Goal: Task Accomplishment & Management: Use online tool/utility

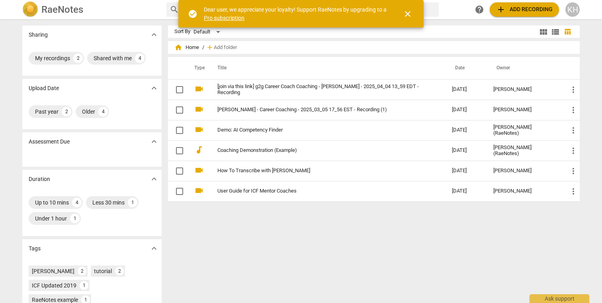
click at [409, 12] on span "close" at bounding box center [408, 14] width 10 height 10
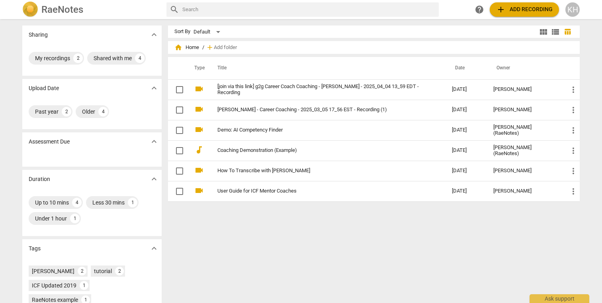
click at [499, 12] on span "add" at bounding box center [501, 10] width 10 height 10
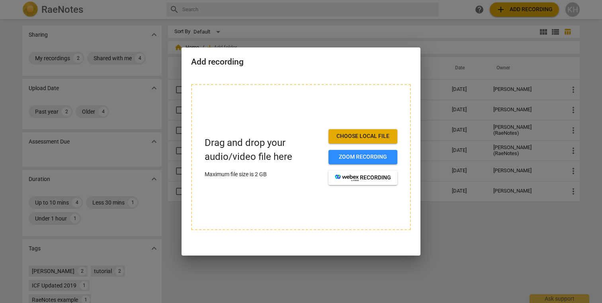
click at [357, 138] on span "Choose local file" at bounding box center [363, 136] width 56 height 8
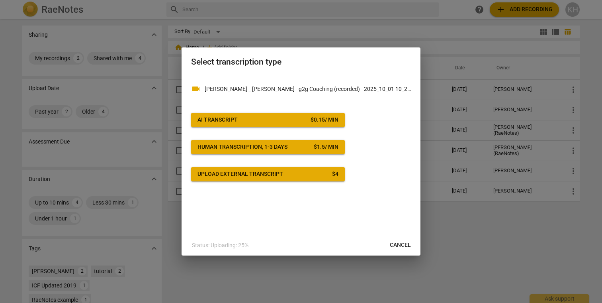
click at [303, 119] on span "AI Transcript $ 0.15 / min" at bounding box center [267, 120] width 141 height 8
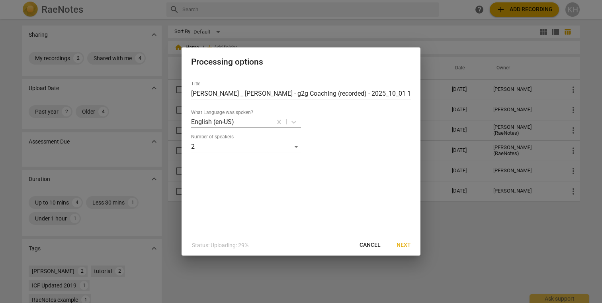
click at [399, 243] on span "Next" at bounding box center [404, 245] width 14 height 8
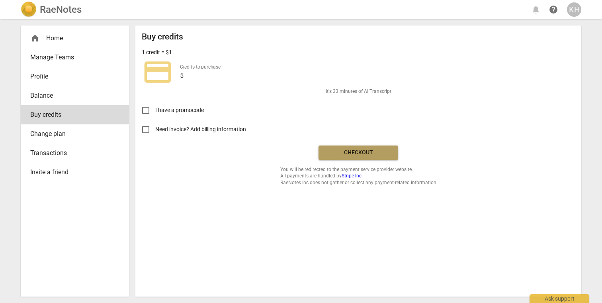
click at [343, 146] on button "Checkout" at bounding box center [359, 152] width 80 height 14
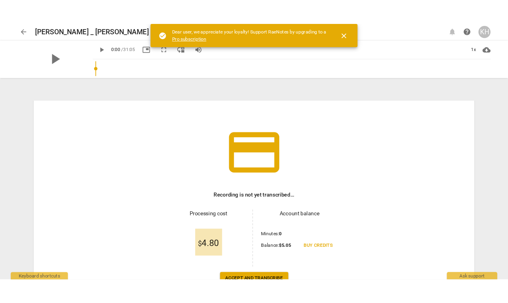
scroll to position [57, 0]
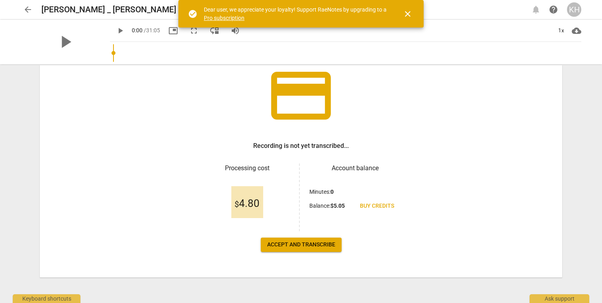
click at [296, 243] on span "Accept and transcribe" at bounding box center [301, 244] width 68 height 8
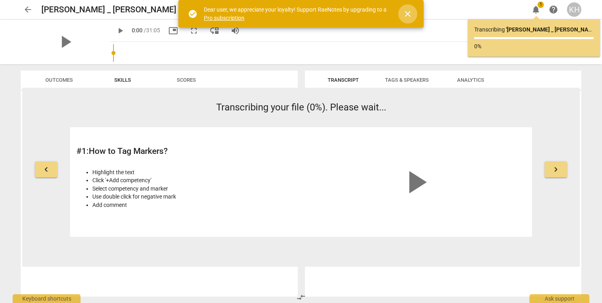
click at [406, 14] on span "close" at bounding box center [408, 14] width 10 height 10
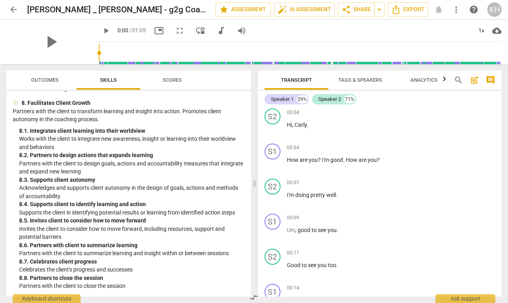
scroll to position [0, 0]
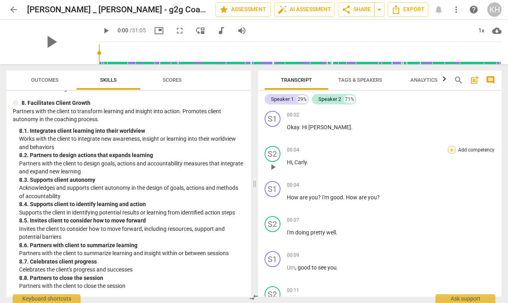
click at [449, 151] on div "+" at bounding box center [452, 150] width 8 height 8
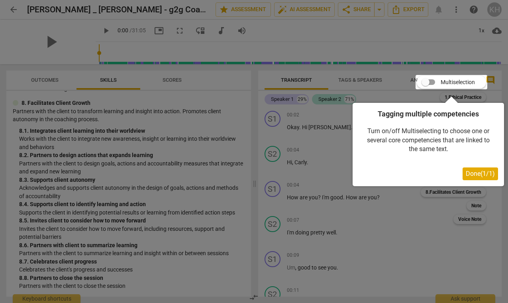
click at [469, 99] on div "Tagging multiple competencies Turn on/off Multiselecting to choose one or sever…" at bounding box center [427, 141] width 151 height 90
click at [467, 177] on span "Done ( 1 / 1 )" at bounding box center [479, 174] width 29 height 8
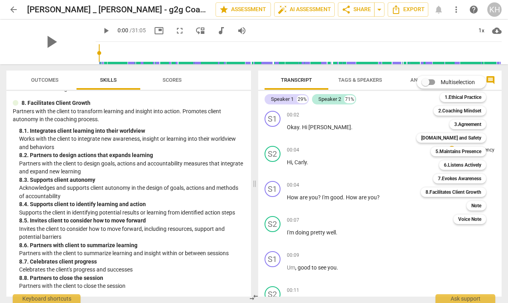
click at [387, 108] on div at bounding box center [254, 151] width 508 height 303
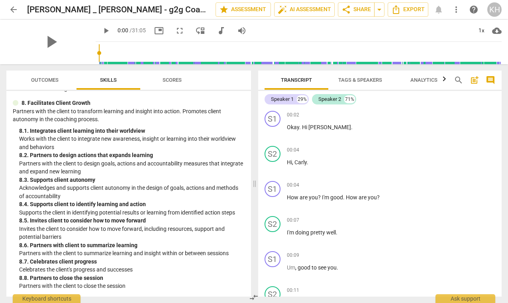
click at [373, 77] on span "Tags & Speakers" at bounding box center [360, 80] width 44 height 6
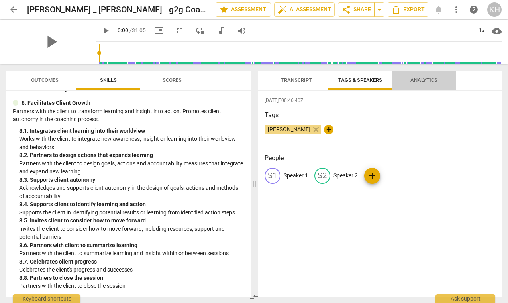
click at [424, 82] on span "Analytics" at bounding box center [423, 80] width 27 height 6
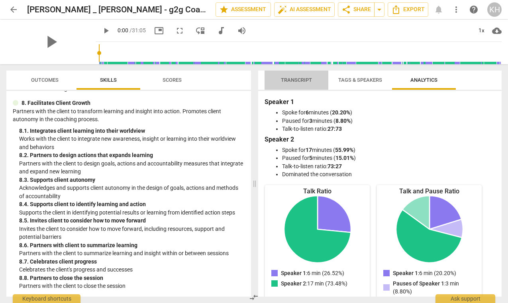
click at [292, 81] on span "Transcript" at bounding box center [296, 80] width 31 height 6
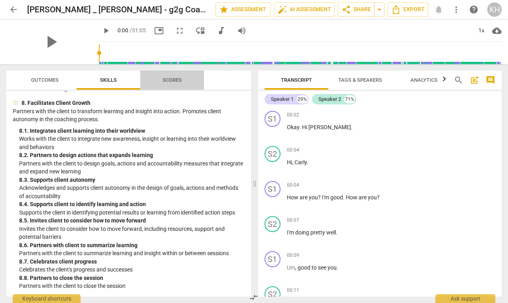
click at [170, 82] on span "Scores" at bounding box center [171, 80] width 19 height 6
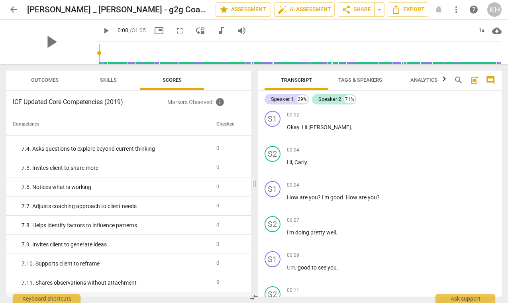
scroll to position [1196, 0]
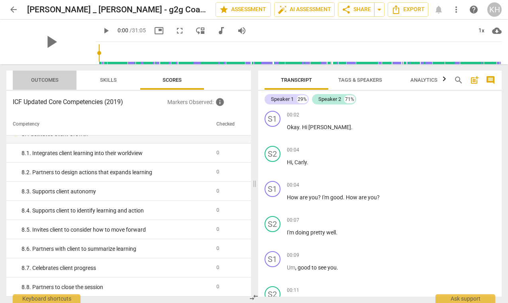
click at [45, 82] on span "Outcomes" at bounding box center [44, 80] width 27 height 6
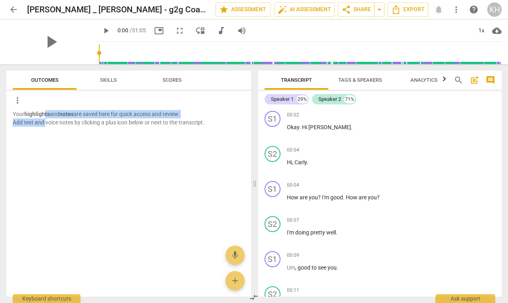
click at [46, 118] on p "Your highlights and notes are saved here for quick access and review. Add text …" at bounding box center [129, 118] width 232 height 16
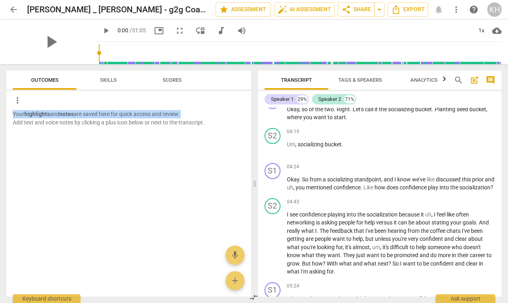
scroll to position [865, 0]
click at [475, 80] on span "post_add" at bounding box center [474, 80] width 10 height 10
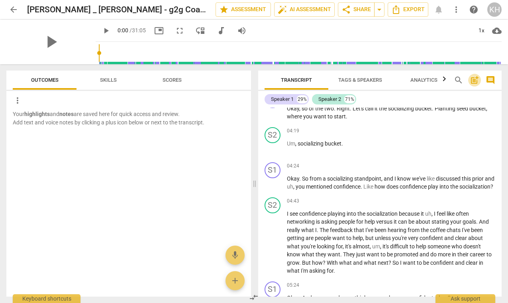
scroll to position [18, 0]
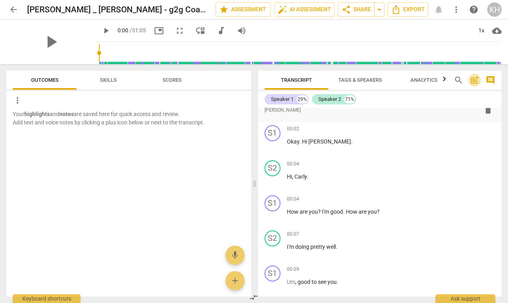
click at [475, 80] on span "post_add" at bounding box center [474, 80] width 10 height 10
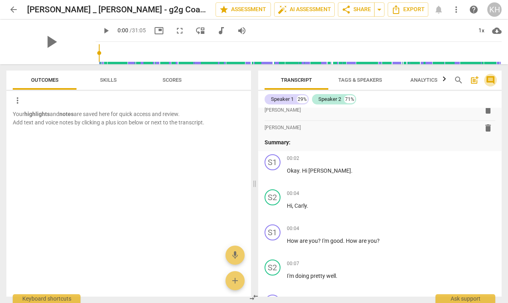
click at [488, 80] on span "comment" at bounding box center [490, 80] width 10 height 10
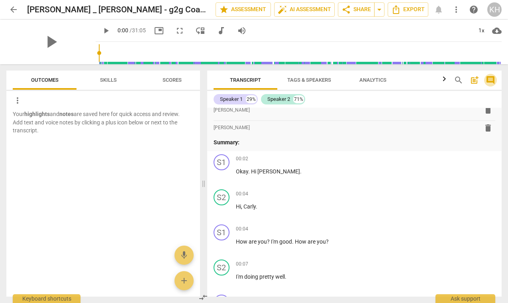
click at [488, 80] on span "comment" at bounding box center [490, 80] width 10 height 10
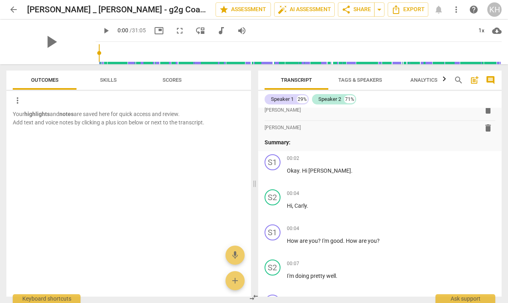
click at [381, 80] on span "Tags & Speakers" at bounding box center [360, 80] width 44 height 6
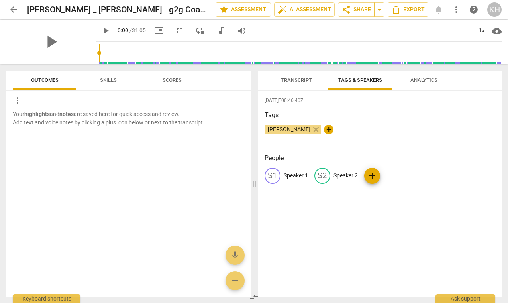
click at [421, 81] on span "Analytics" at bounding box center [423, 80] width 27 height 6
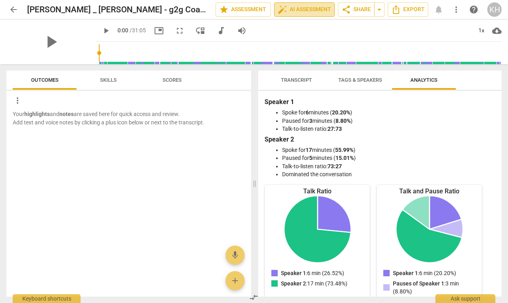
click at [300, 11] on span "auto_fix_high AI Assessment" at bounding box center [304, 10] width 53 height 10
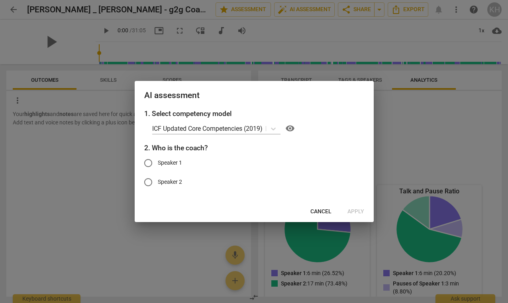
click at [181, 161] on span "Speaker 1" at bounding box center [170, 162] width 24 height 8
click at [158, 161] on input "Speaker 1" at bounding box center [148, 162] width 19 height 19
radio input "true"
click at [352, 216] on button "Apply" at bounding box center [355, 211] width 29 height 14
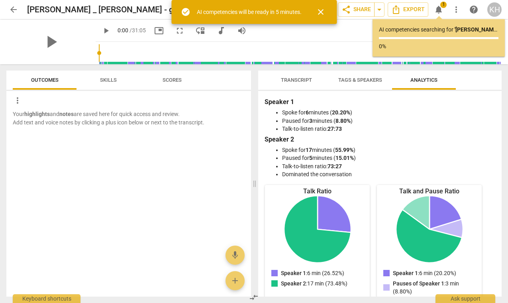
click at [297, 70] on button "Transcript" at bounding box center [296, 79] width 64 height 19
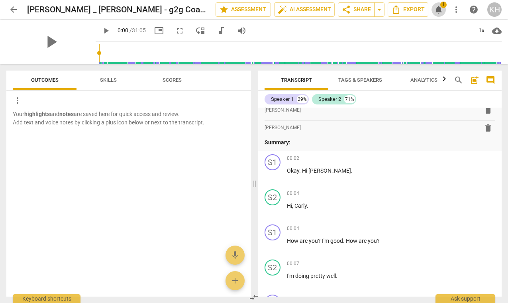
click at [437, 9] on span "notifications" at bounding box center [439, 10] width 10 height 10
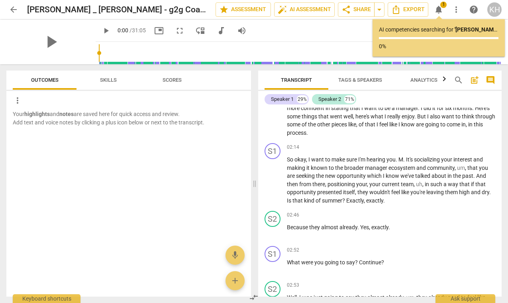
scroll to position [549, 0]
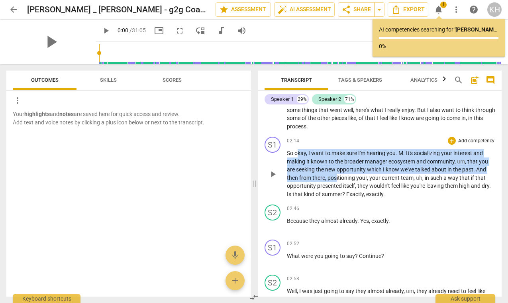
drag, startPoint x: 297, startPoint y: 152, endPoint x: 334, endPoint y: 176, distance: 43.9
click at [335, 177] on p "So okay , I want to make sure I'm hearing you . M . It's socializing your inter…" at bounding box center [391, 173] width 209 height 49
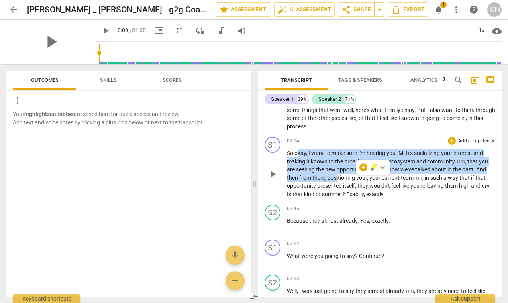
click at [334, 176] on span "positioning" at bounding box center [341, 177] width 29 height 6
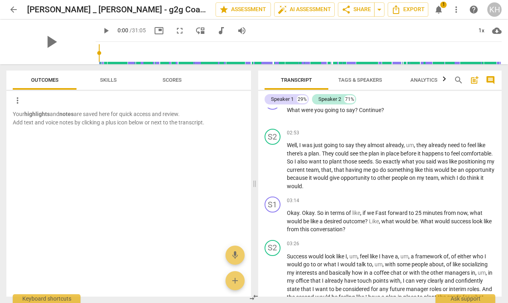
scroll to position [697, 0]
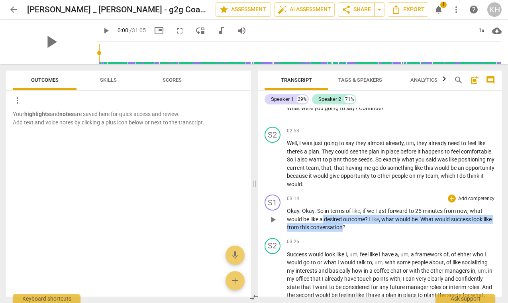
drag, startPoint x: 322, startPoint y: 215, endPoint x: 350, endPoint y: 227, distance: 30.5
click at [351, 228] on p "Okay . Okay . So in terms of like , if we Fast forward to 25 minutes from now ,…" at bounding box center [391, 219] width 209 height 25
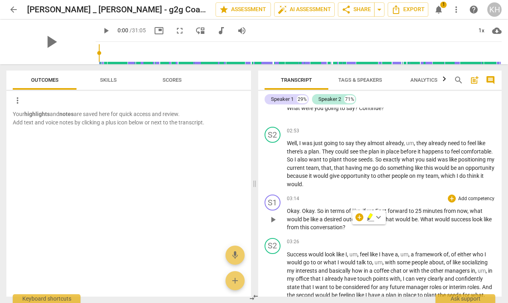
click at [383, 234] on div "S1 play_arrow pause 03:14 + Add competency keyboard_arrow_right Okay . Okay . S…" at bounding box center [380, 212] width 244 height 43
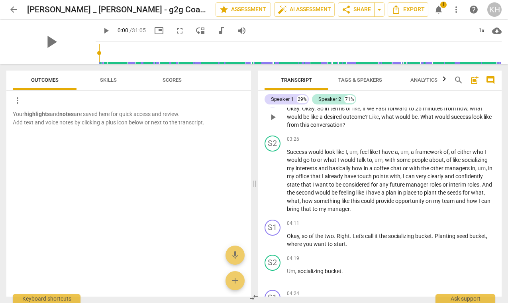
scroll to position [812, 0]
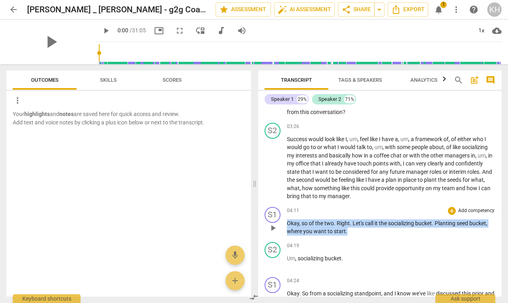
drag, startPoint x: 383, startPoint y: 232, endPoint x: 387, endPoint y: 205, distance: 26.9
click at [387, 205] on div "S1 play_arrow pause 04:11 + Add competency keyboard_arrow_right Okay , so of th…" at bounding box center [380, 220] width 244 height 35
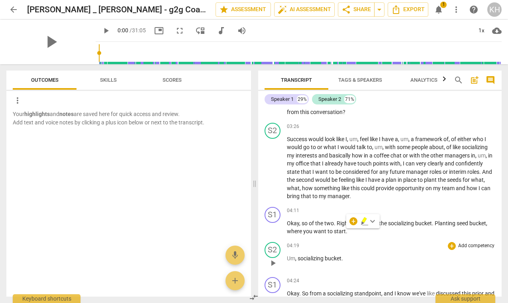
click at [384, 252] on div "04:19 + Add competency keyboard_arrow_right Um , socializing bucket ." at bounding box center [391, 256] width 209 height 29
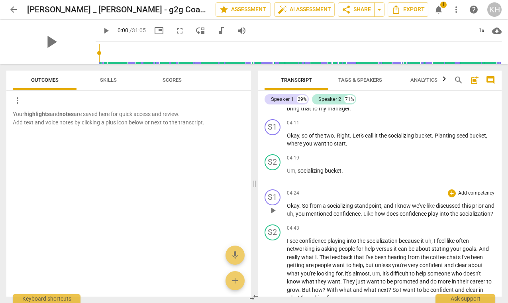
scroll to position [901, 0]
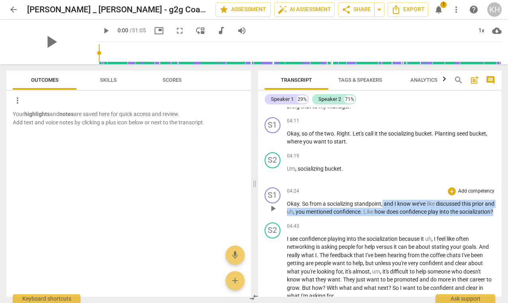
drag, startPoint x: 381, startPoint y: 219, endPoint x: 382, endPoint y: 205, distance: 13.6
click at [382, 205] on p "Okay . So from a socializing standpoint , and I know we've like discussed this …" at bounding box center [391, 207] width 209 height 16
click at [382, 205] on span "," at bounding box center [382, 203] width 2 height 6
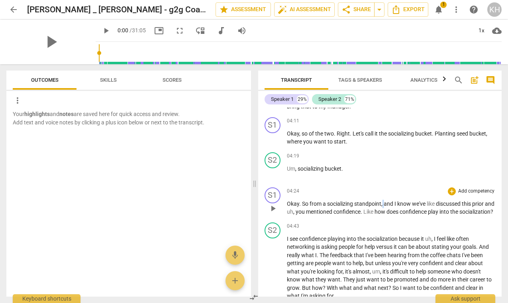
click at [382, 205] on span "," at bounding box center [382, 203] width 2 height 6
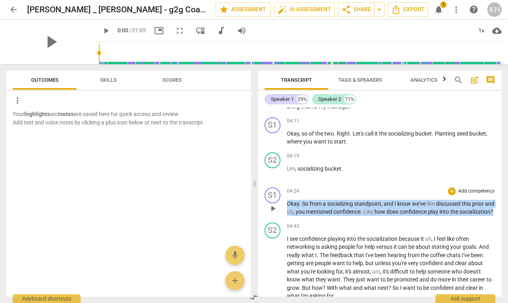
click at [382, 205] on span "," at bounding box center [382, 203] width 2 height 6
click at [382, 216] on p "Okay . So from a socializing standpoint , and I know we've like discussed this …" at bounding box center [391, 207] width 209 height 16
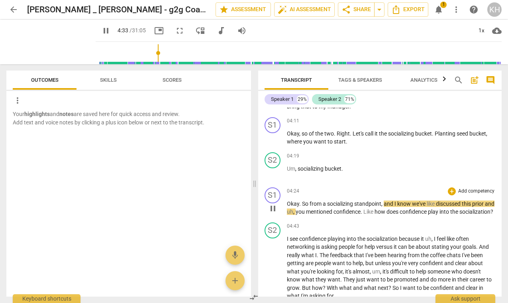
click at [382, 216] on p "Okay . So from a socializing standpoint , and I know we've like discussed this …" at bounding box center [391, 207] width 209 height 16
click at [274, 213] on span "pause" at bounding box center [273, 208] width 10 height 10
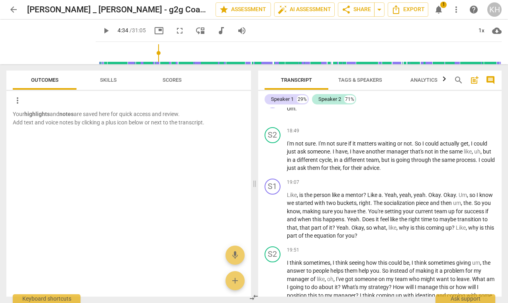
scroll to position [3190, 0]
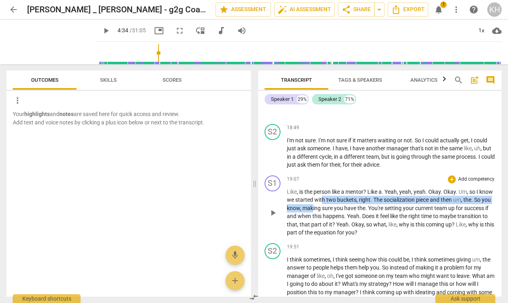
drag, startPoint x: 336, startPoint y: 231, endPoint x: 329, endPoint y: 244, distance: 14.8
click at [329, 236] on p "Like , is the person like a mentor ? Like a . Yeah , yeah , yeah . Okay . Okay …" at bounding box center [391, 212] width 209 height 49
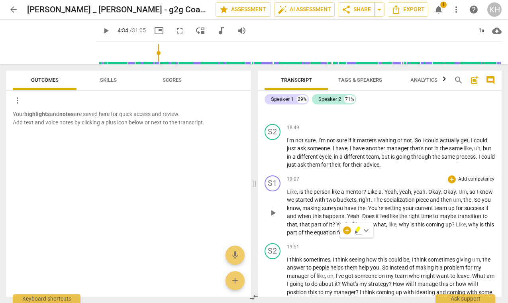
click at [312, 219] on span "when" at bounding box center [304, 216] width 15 height 6
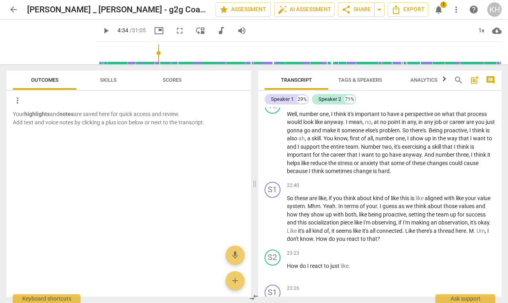
scroll to position [3623, 0]
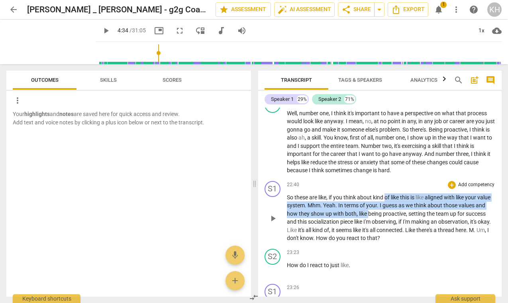
drag, startPoint x: 385, startPoint y: 232, endPoint x: 379, endPoint y: 244, distance: 13.4
click at [379, 242] on p "So these are like , if you think about kind of like this is like aligned with l…" at bounding box center [391, 217] width 209 height 49
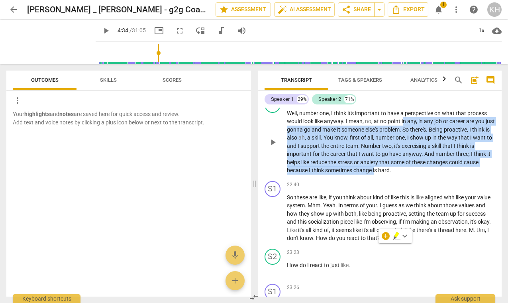
drag, startPoint x: 403, startPoint y: 157, endPoint x: 377, endPoint y: 204, distance: 53.8
click at [377, 174] on p "Well , number one , I think it's important to have a perspective on what that p…" at bounding box center [391, 141] width 209 height 65
click at [371, 165] on span "anxiety" at bounding box center [369, 162] width 19 height 6
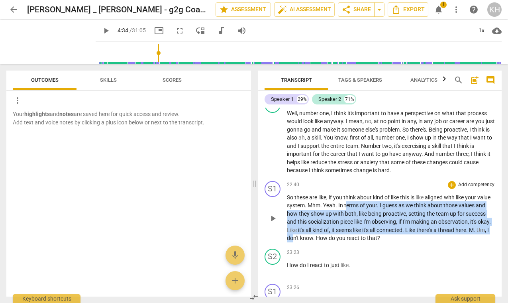
drag, startPoint x: 362, startPoint y: 239, endPoint x: 348, endPoint y: 268, distance: 31.5
click at [348, 242] on p "So these are like , if you think about kind of like this is like aligned with l…" at bounding box center [391, 217] width 209 height 49
click at [345, 242] on p "So these are like , if you think about kind of like this is like aligned with l…" at bounding box center [391, 217] width 209 height 49
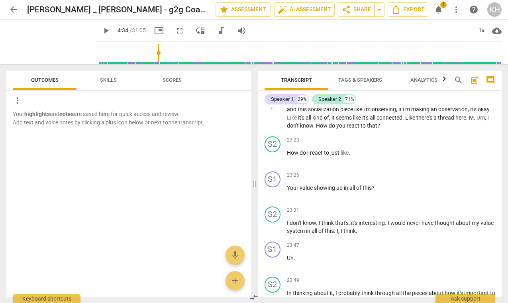
scroll to position [3736, 0]
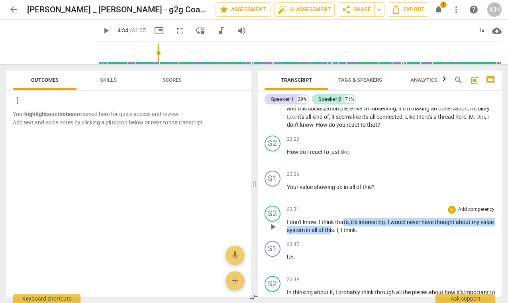
drag, startPoint x: 343, startPoint y: 254, endPoint x: 346, endPoint y: 265, distance: 11.9
click at [346, 234] on p "I don't know . I think that's , it's interesting . I would never have thought a…" at bounding box center [391, 226] width 209 height 16
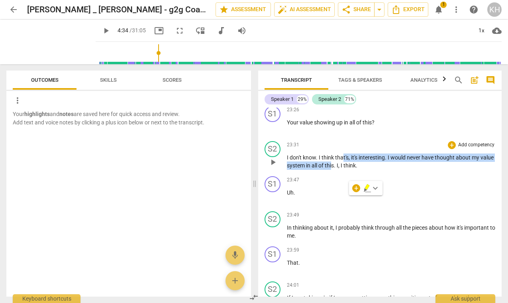
scroll to position [3801, 0]
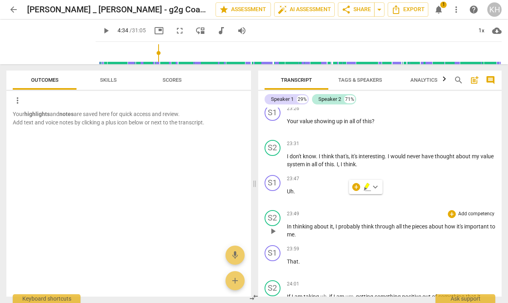
click at [346, 238] on p "In thinking about it , I probably think through all the pieces about how it's i…" at bounding box center [391, 230] width 209 height 16
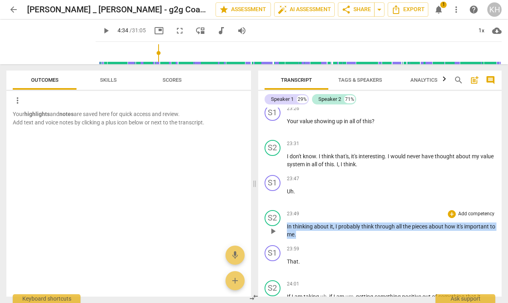
click at [346, 238] on p "In thinking about it , I probably think through all the pieces about how it's i…" at bounding box center [391, 230] width 209 height 16
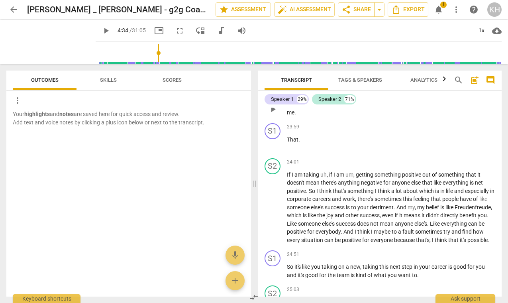
scroll to position [3932, 0]
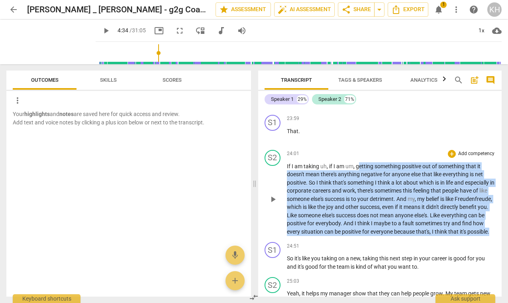
drag, startPoint x: 358, startPoint y: 196, endPoint x: 332, endPoint y: 278, distance: 86.1
click at [332, 239] on div "S2 play_arrow pause 24:01 + Add competency keyboard_arrow_right If I am taking …" at bounding box center [380, 193] width 244 height 92
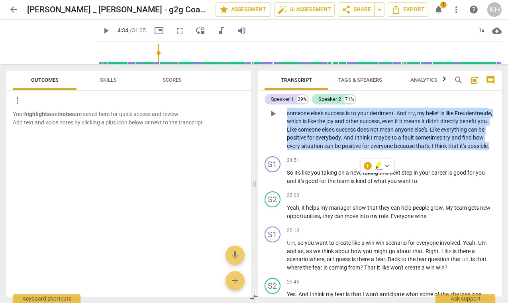
scroll to position [4035, 0]
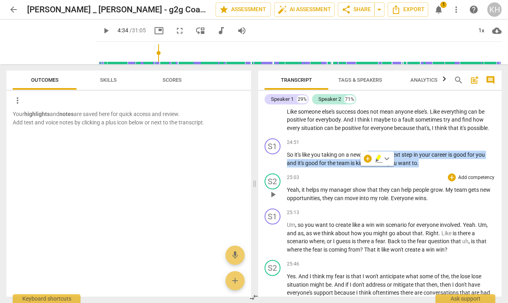
drag, startPoint x: 369, startPoint y: 193, endPoint x: 362, endPoint y: 215, distance: 23.2
click at [362, 215] on div "format_bold format_list_bulleted [PERSON_NAME] delete Summary: format_bold form…" at bounding box center [380, 201] width 244 height 189
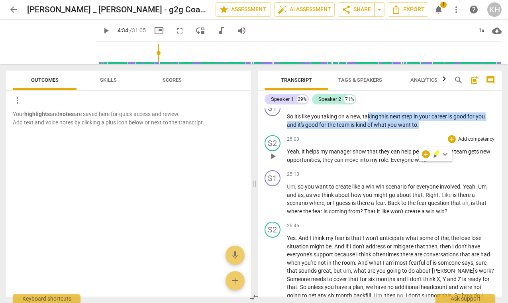
scroll to position [4075, 0]
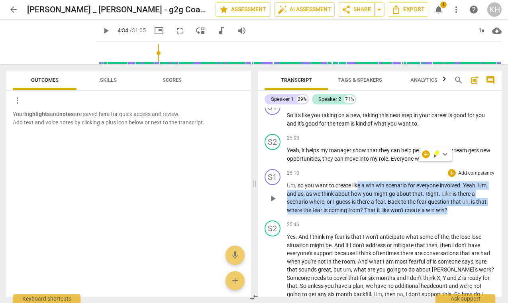
drag, startPoint x: 357, startPoint y: 229, endPoint x: 344, endPoint y: 257, distance: 30.5
click at [344, 217] on div "S1 play_arrow pause 25:13 + Add competency keyboard_arrow_right Um , so you wan…" at bounding box center [380, 191] width 244 height 51
click at [344, 205] on span "guess" at bounding box center [344, 201] width 16 height 6
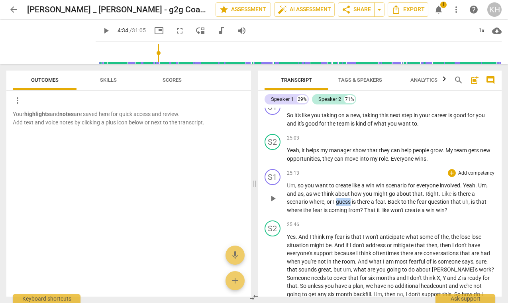
click at [344, 205] on span "guess" at bounding box center [344, 201] width 16 height 6
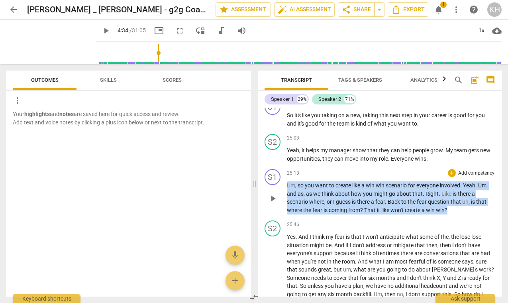
click at [344, 205] on span "guess" at bounding box center [344, 201] width 16 height 6
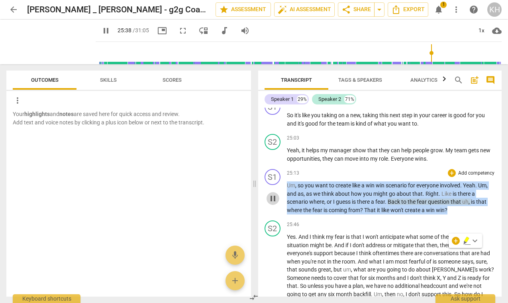
click at [276, 203] on span "pause" at bounding box center [273, 198] width 10 height 10
type input "1538"
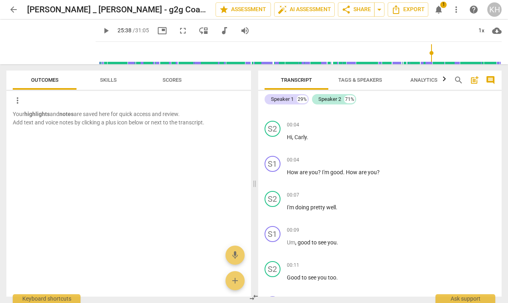
scroll to position [0, 0]
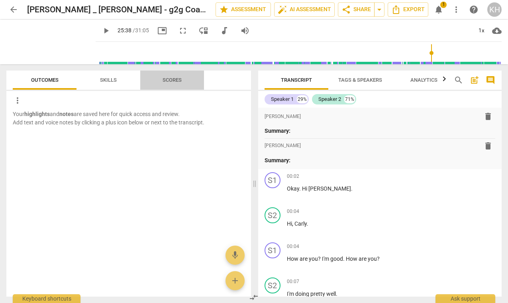
click at [162, 73] on button "Scores" at bounding box center [172, 79] width 64 height 19
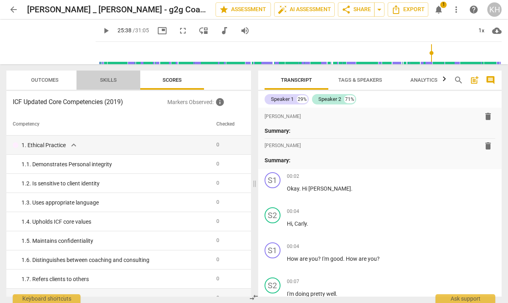
click at [125, 76] on span "Skills" at bounding box center [108, 80] width 36 height 11
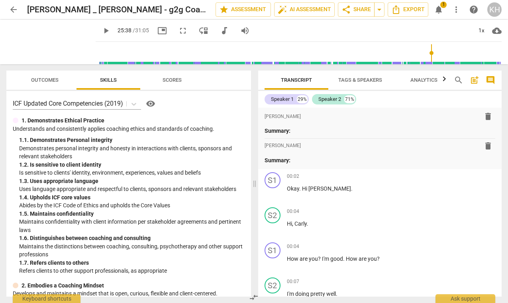
click at [57, 79] on span "Outcomes" at bounding box center [44, 80] width 27 height 6
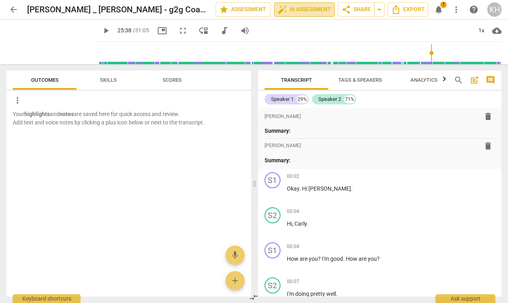
click at [283, 9] on span "auto_fix_high" at bounding box center [283, 10] width 10 height 10
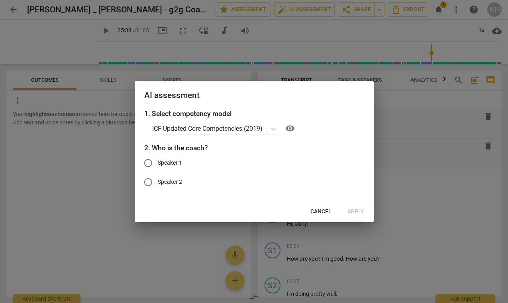
click at [197, 167] on label "Speaker 1" at bounding box center [248, 162] width 219 height 19
click at [158, 167] on input "Speaker 1" at bounding box center [148, 162] width 19 height 19
radio input "true"
click at [324, 210] on span "Cancel" at bounding box center [320, 211] width 21 height 8
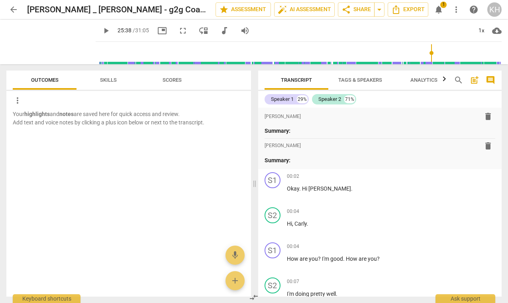
click at [442, 10] on span "notifications" at bounding box center [439, 10] width 10 height 10
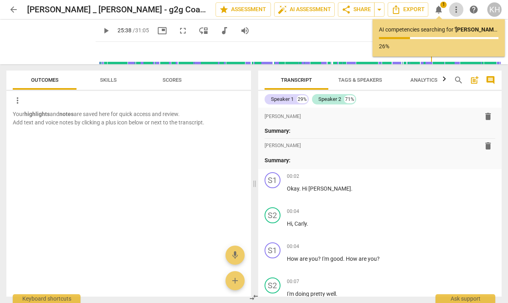
click at [458, 10] on span "more_vert" at bounding box center [456, 10] width 10 height 10
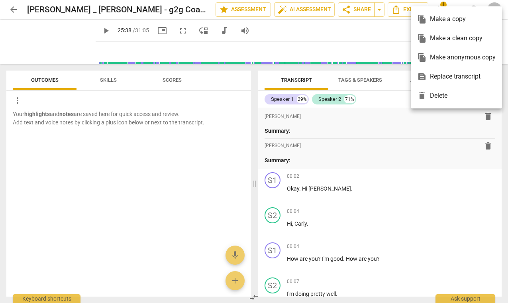
click at [398, 13] on div at bounding box center [254, 151] width 508 height 303
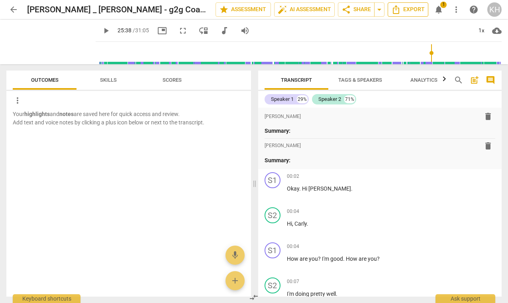
click at [403, 11] on span "Export" at bounding box center [407, 10] width 33 height 10
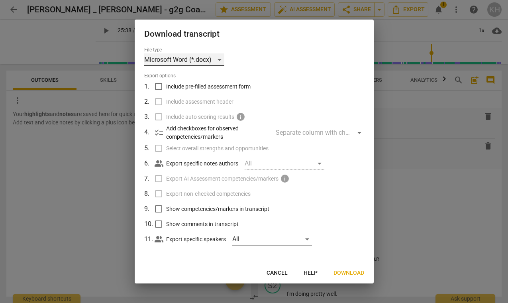
click at [215, 65] on div "Microsoft Word (*.docx)" at bounding box center [184, 59] width 80 height 13
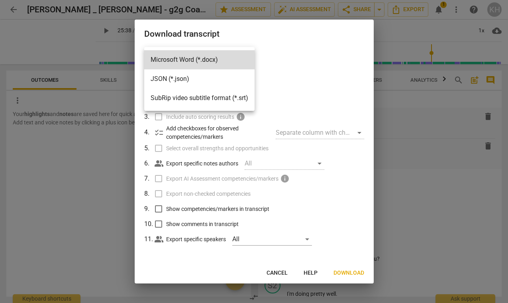
click at [281, 49] on div at bounding box center [254, 151] width 508 height 303
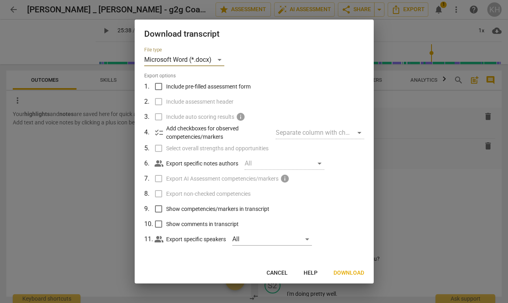
click at [343, 268] on button "Download" at bounding box center [348, 273] width 43 height 14
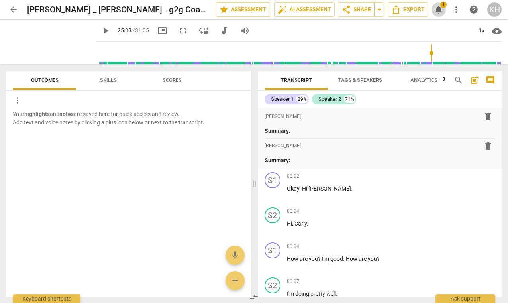
click at [440, 12] on span "notifications" at bounding box center [439, 10] width 10 height 10
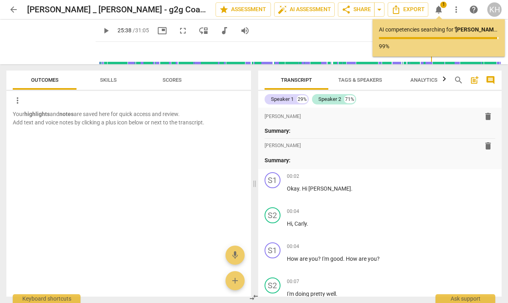
click at [113, 83] on span "Skills" at bounding box center [108, 80] width 36 height 11
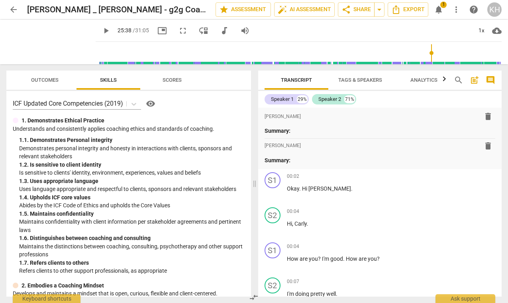
click at [170, 88] on button "Scores" at bounding box center [172, 79] width 64 height 19
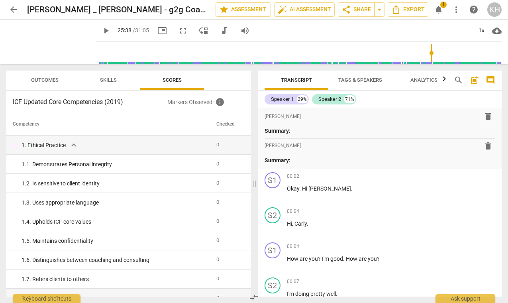
click at [102, 75] on span "Skills" at bounding box center [108, 80] width 36 height 11
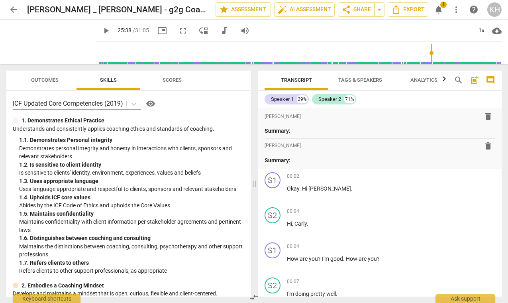
click at [58, 75] on span "Outcomes" at bounding box center [44, 80] width 47 height 11
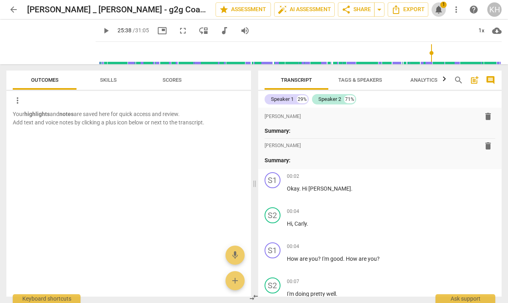
click at [441, 3] on span "1" at bounding box center [443, 5] width 6 height 6
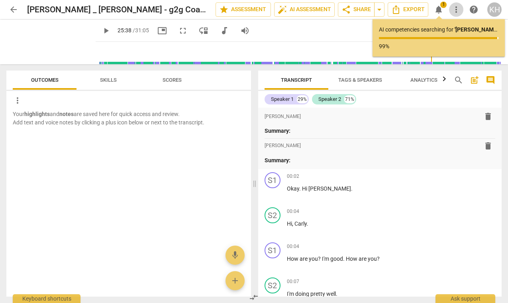
click at [456, 10] on span "more_vert" at bounding box center [456, 10] width 10 height 10
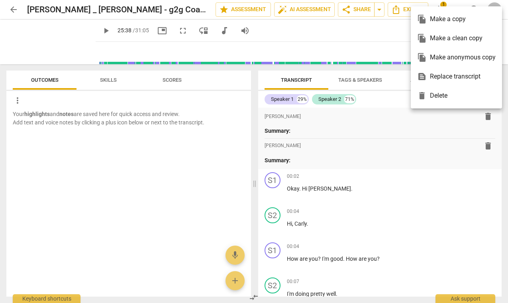
type input "1538"
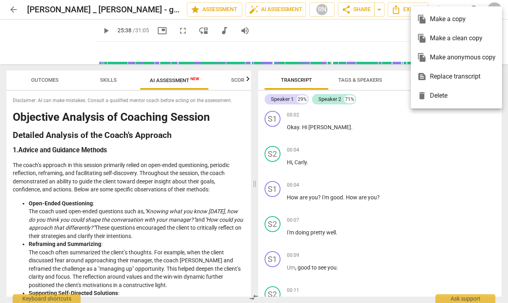
click at [139, 167] on div at bounding box center [254, 151] width 508 height 303
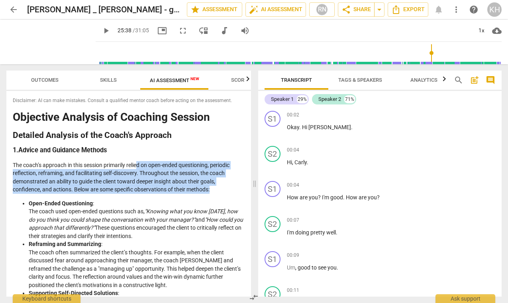
drag, startPoint x: 139, startPoint y: 167, endPoint x: 128, endPoint y: 196, distance: 31.0
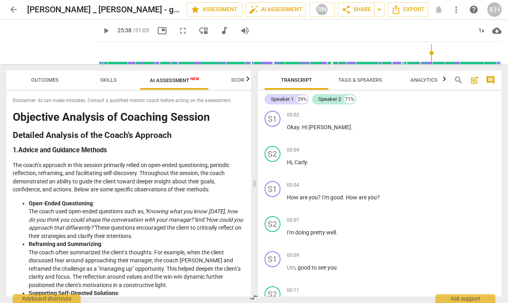
click at [129, 184] on p "The coach’s approach in this session primarily relied on open-ended questioning…" at bounding box center [129, 177] width 232 height 33
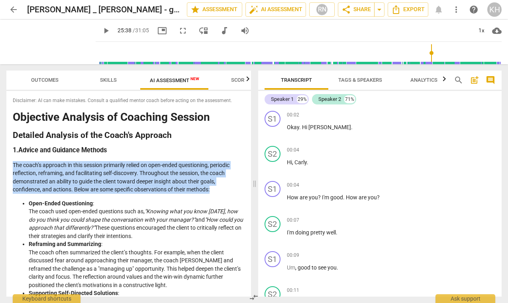
click at [129, 184] on p "The coach’s approach in this session primarily relied on open-ended questioning…" at bounding box center [129, 177] width 232 height 33
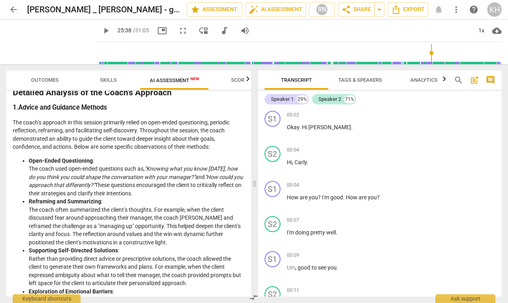
scroll to position [50, 0]
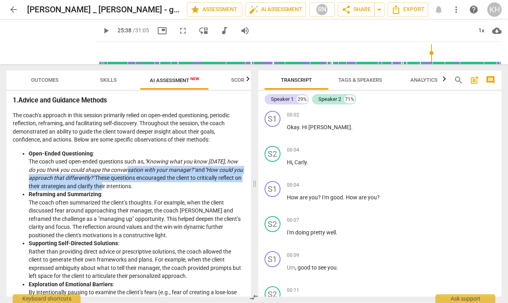
drag, startPoint x: 131, startPoint y: 168, endPoint x: 124, endPoint y: 186, distance: 19.5
click at [124, 186] on li "Open-Ended Questioning : The coach used open-ended questions such as, "Knowing …" at bounding box center [137, 169] width 216 height 41
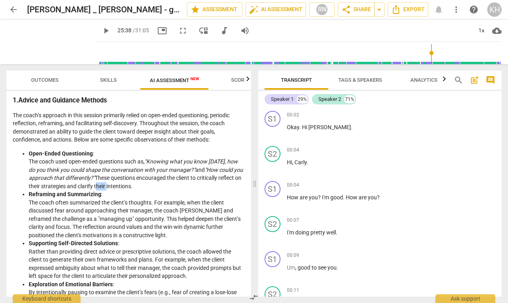
click at [124, 186] on li "Open-Ended Questioning : The coach used open-ended questions such as, "Knowing …" at bounding box center [137, 169] width 216 height 41
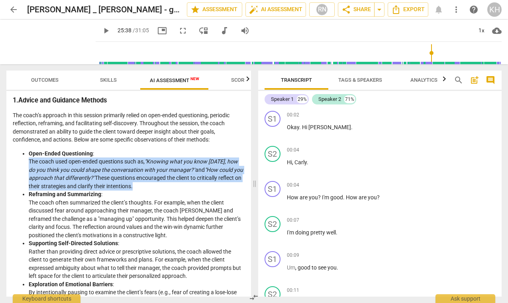
click at [124, 186] on li "Open-Ended Questioning : The coach used open-ended questions such as, "Knowing …" at bounding box center [137, 169] width 216 height 41
click at [126, 189] on li "Open-Ended Questioning : The coach used open-ended questions such as, "Knowing …" at bounding box center [137, 169] width 216 height 41
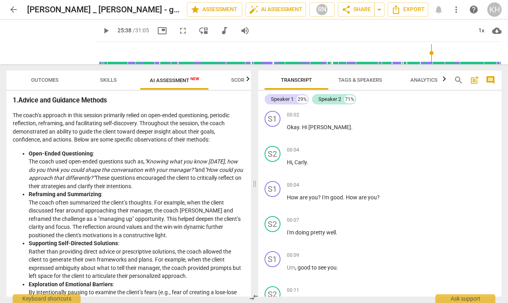
click at [126, 182] on li "Open-Ended Questioning : The coach used open-ended questions such as, "Knowing …" at bounding box center [137, 169] width 216 height 41
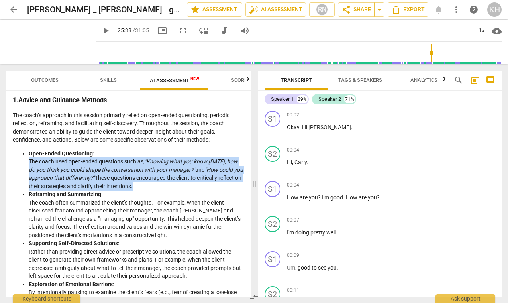
click at [126, 182] on li "Open-Ended Questioning : The coach used open-ended questions such as, "Knowing …" at bounding box center [137, 169] width 216 height 41
click at [126, 190] on li "Open-Ended Questioning : The coach used open-ended questions such as, "Knowing …" at bounding box center [137, 169] width 216 height 41
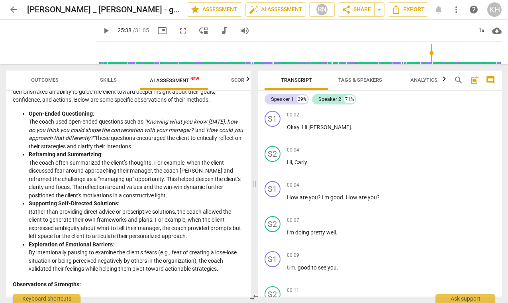
scroll to position [94, 0]
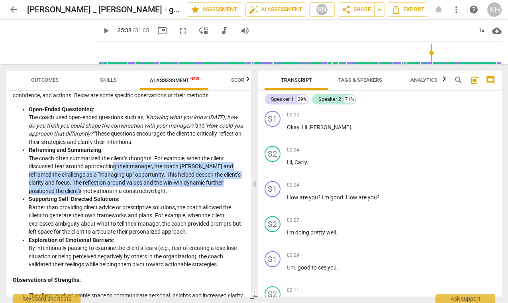
drag, startPoint x: 113, startPoint y: 165, endPoint x: 107, endPoint y: 189, distance: 25.1
click at [107, 189] on li "Reframing and Summarizing : The coach often summarized the client’s thoughts. F…" at bounding box center [137, 170] width 216 height 49
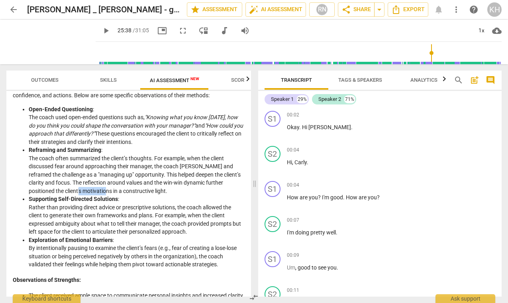
click at [107, 189] on li "Reframing and Summarizing : The coach often summarized the client’s thoughts. F…" at bounding box center [137, 170] width 216 height 49
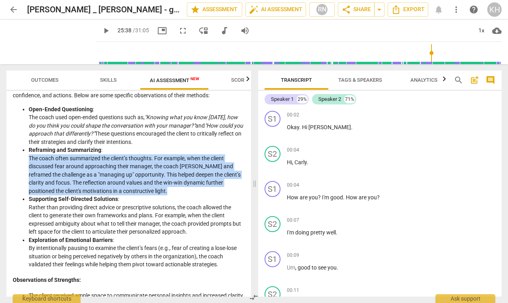
click at [107, 189] on li "Reframing and Summarizing : The coach often summarized the client’s thoughts. F…" at bounding box center [137, 170] width 216 height 49
click at [109, 175] on li "Reframing and Summarizing : The coach often summarized the client’s thoughts. F…" at bounding box center [137, 170] width 216 height 49
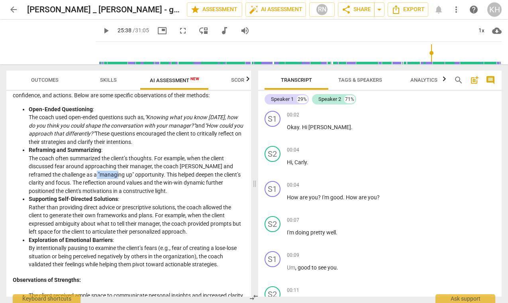
click at [109, 175] on li "Reframing and Summarizing : The coach often summarized the client’s thoughts. F…" at bounding box center [137, 170] width 216 height 49
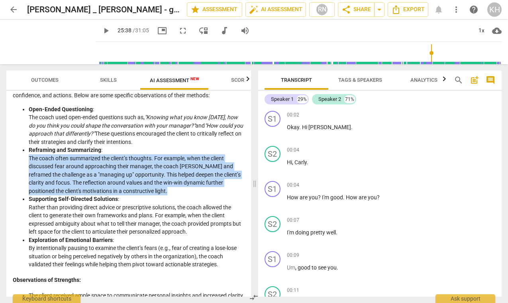
click at [109, 175] on li "Reframing and Summarizing : The coach often summarized the client’s thoughts. F…" at bounding box center [137, 170] width 216 height 49
click at [108, 176] on li "Reframing and Summarizing : The coach often summarized the client’s thoughts. F…" at bounding box center [137, 170] width 216 height 49
drag, startPoint x: 117, startPoint y: 150, endPoint x: 107, endPoint y: 187, distance: 38.1
click at [107, 187] on li "Reframing and Summarizing : The coach often summarized the client’s thoughts. F…" at bounding box center [137, 170] width 216 height 49
click at [107, 186] on li "Reframing and Summarizing : The coach often summarized the client’s thoughts. F…" at bounding box center [137, 170] width 216 height 49
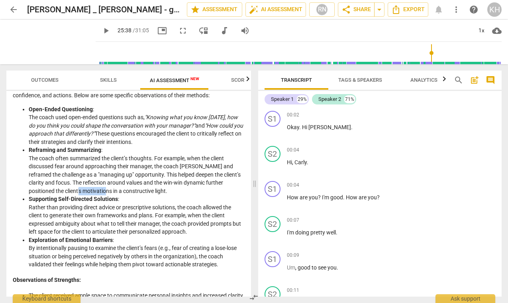
click at [107, 186] on li "Reframing and Summarizing : The coach often summarized the client’s thoughts. F…" at bounding box center [137, 170] width 216 height 49
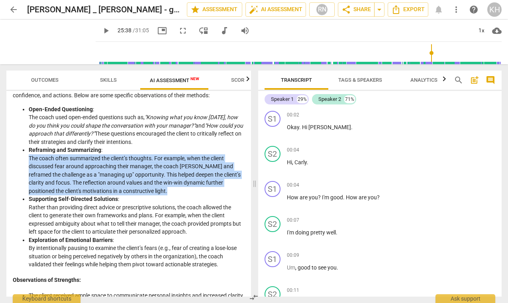
click at [107, 186] on li "Reframing and Summarizing : The coach often summarized the client’s thoughts. F…" at bounding box center [137, 170] width 216 height 49
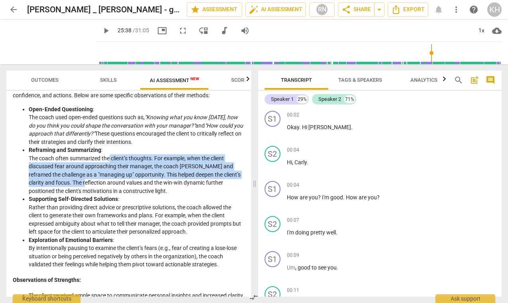
drag, startPoint x: 107, startPoint y: 186, endPoint x: 109, endPoint y: 157, distance: 29.5
click at [109, 157] on li "Reframing and Summarizing : The coach often summarized the client’s thoughts. F…" at bounding box center [137, 170] width 216 height 49
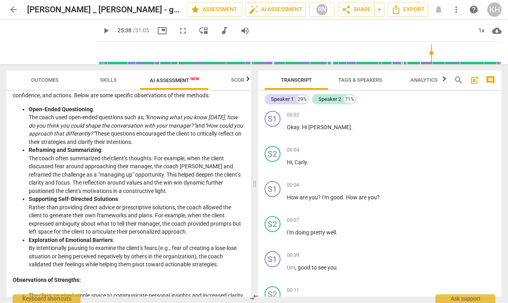
click at [109, 157] on li "Reframing and Summarizing : The coach often summarized the client’s thoughts. F…" at bounding box center [137, 170] width 216 height 49
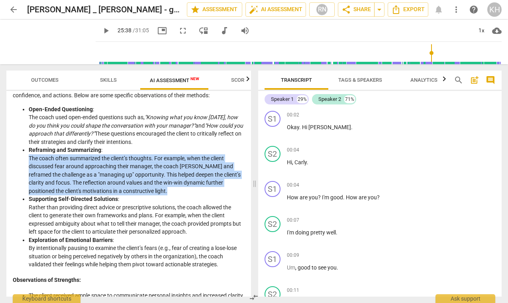
click at [109, 157] on li "Reframing and Summarizing : The coach often summarized the client’s thoughts. F…" at bounding box center [137, 170] width 216 height 49
click at [109, 159] on li "Reframing and Summarizing : The coach often summarized the client’s thoughts. F…" at bounding box center [137, 170] width 216 height 49
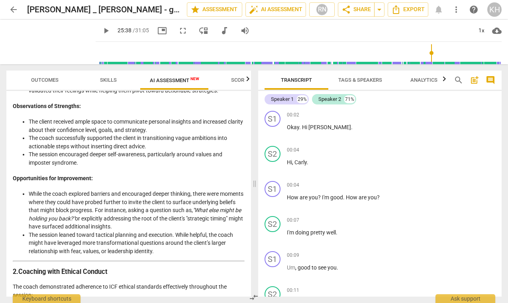
scroll to position [295, 0]
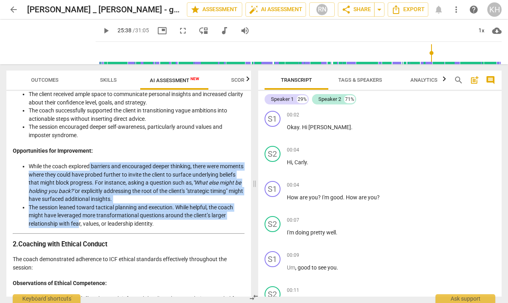
drag, startPoint x: 91, startPoint y: 169, endPoint x: 79, endPoint y: 221, distance: 53.5
click at [79, 221] on ul "While the coach explored barriers and encouraged deeper thinking, there were mo…" at bounding box center [129, 194] width 232 height 65
click at [79, 221] on li "The session leaned toward tactical planning and execution. While helpful, the c…" at bounding box center [137, 215] width 216 height 25
drag, startPoint x: 80, startPoint y: 223, endPoint x: 86, endPoint y: 164, distance: 58.9
click at [86, 164] on ul "While the coach explored barriers and encouraged deeper thinking, there were mo…" at bounding box center [129, 194] width 232 height 65
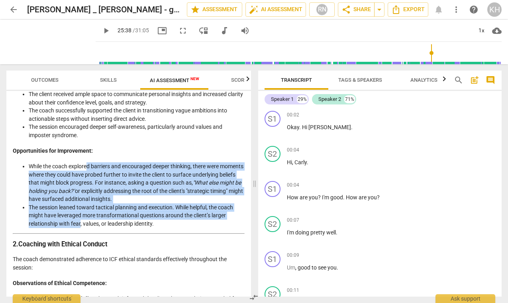
click at [86, 164] on li "While the coach explored barriers and encouraged deeper thinking, there were mo…" at bounding box center [137, 182] width 216 height 41
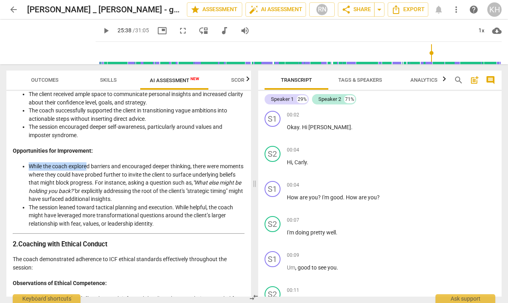
drag, startPoint x: 89, startPoint y: 163, endPoint x: 71, endPoint y: 228, distance: 67.4
drag, startPoint x: 71, startPoint y: 228, endPoint x: 72, endPoint y: 166, distance: 62.1
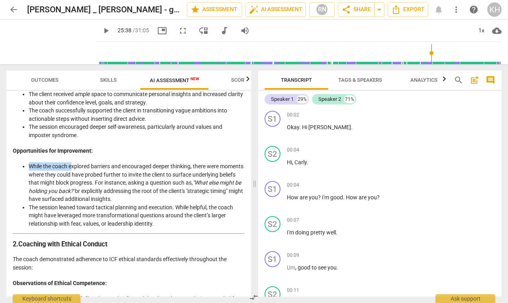
click at [72, 166] on li "While the coach explored barriers and encouraged deeper thinking, there were mo…" at bounding box center [137, 182] width 216 height 41
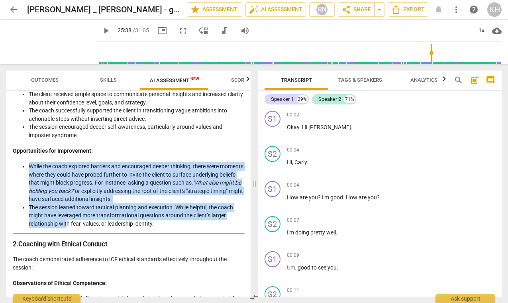
drag, startPoint x: 74, startPoint y: 161, endPoint x: 67, endPoint y: 225, distance: 63.6
click at [67, 225] on li "The session leaned toward tactical planning and execution. While helpful, the c…" at bounding box center [137, 215] width 216 height 25
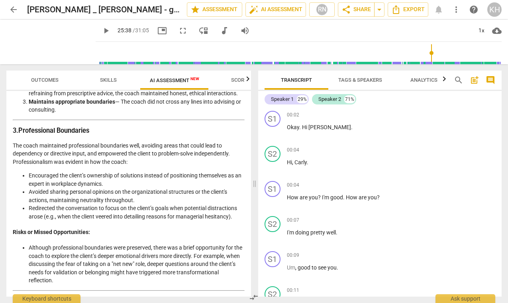
scroll to position [632, 0]
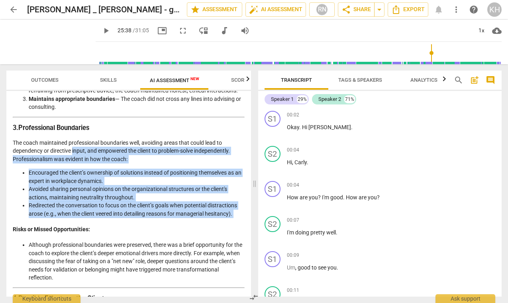
drag, startPoint x: 73, startPoint y: 154, endPoint x: 55, endPoint y: 221, distance: 69.7
click at [55, 221] on div "Objective Analysis of Coaching Session Detailed Analysis of the Coach's Approac…" at bounding box center [129, 143] width 232 height 1329
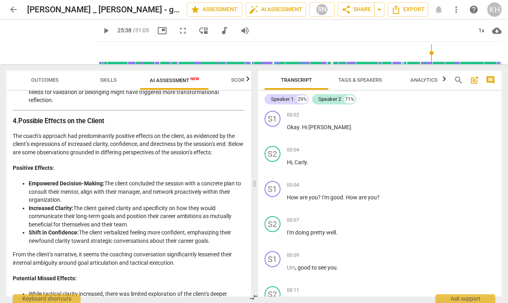
scroll to position [812, 0]
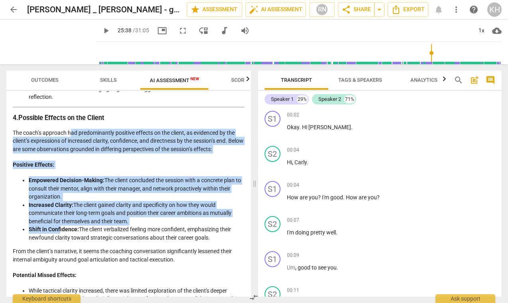
drag, startPoint x: 70, startPoint y: 136, endPoint x: 59, endPoint y: 230, distance: 94.6
click at [59, 230] on strong "Shift in Confidence:" at bounding box center [54, 229] width 50 height 6
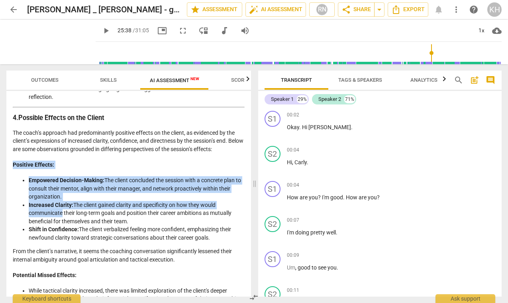
drag, startPoint x: 60, startPoint y: 216, endPoint x: 63, endPoint y: 153, distance: 63.0
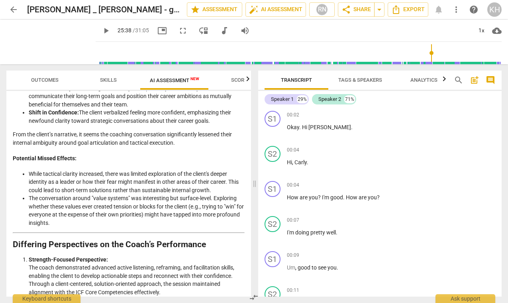
scroll to position [935, 0]
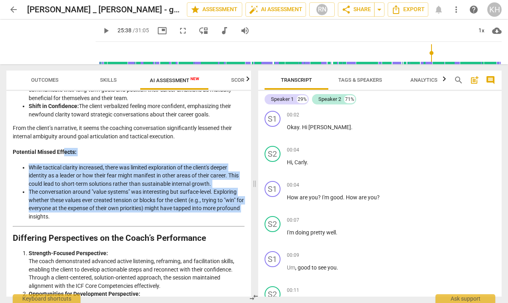
drag, startPoint x: 63, startPoint y: 153, endPoint x: 53, endPoint y: 218, distance: 65.7
click at [53, 218] on li "The conversation around "value systems" was interesting but surface-level. Expl…" at bounding box center [137, 204] width 216 height 33
drag, startPoint x: 62, startPoint y: 217, endPoint x: 59, endPoint y: 171, distance: 45.9
click at [59, 171] on ul "While tactical clarity increased, there was limited exploration of the client's…" at bounding box center [129, 191] width 232 height 57
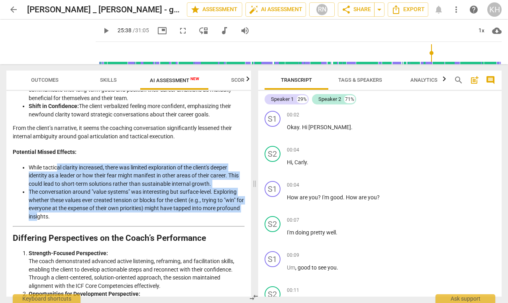
click at [59, 171] on li "While tactical clarity increased, there was limited exploration of the client's…" at bounding box center [137, 175] width 216 height 25
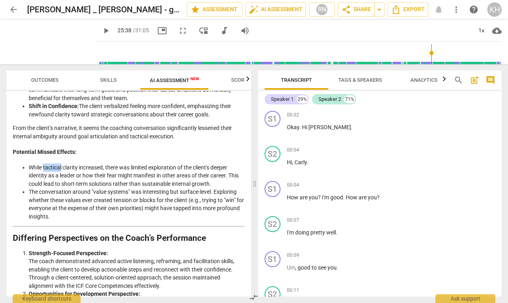
click at [59, 171] on li "While tactical clarity increased, there was limited exploration of the client's…" at bounding box center [137, 175] width 216 height 25
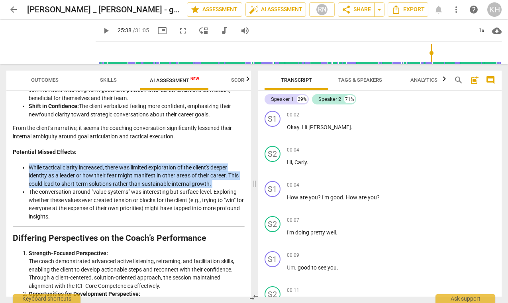
click at [59, 171] on li "While tactical clarity increased, there was limited exploration of the client's…" at bounding box center [137, 175] width 216 height 25
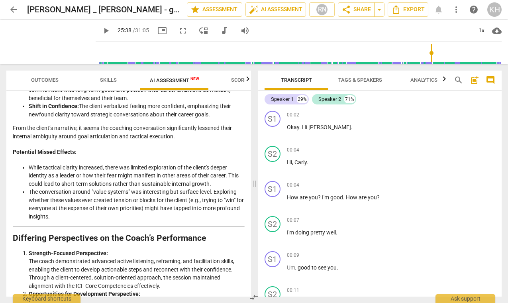
click at [62, 191] on li "The conversation around "value systems" was interesting but surface-level. Expl…" at bounding box center [137, 204] width 216 height 33
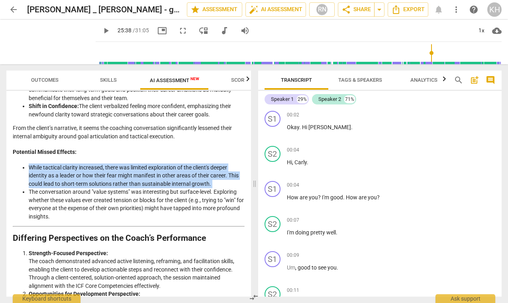
click at [62, 191] on li "The conversation around "value systems" was interesting but surface-level. Expl…" at bounding box center [137, 204] width 216 height 33
click at [94, 214] on li "The conversation around "value systems" was interesting but surface-level. Expl…" at bounding box center [137, 204] width 216 height 33
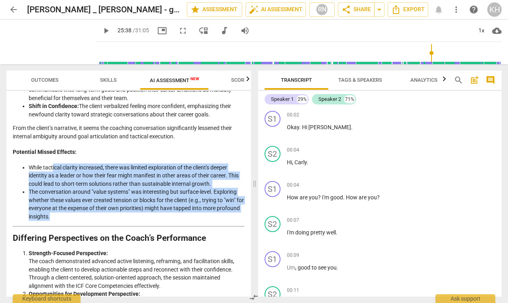
drag, startPoint x: 97, startPoint y: 216, endPoint x: 53, endPoint y: 162, distance: 69.8
click at [53, 163] on ul "While tactical clarity increased, there was limited exploration of the client's…" at bounding box center [129, 191] width 232 height 57
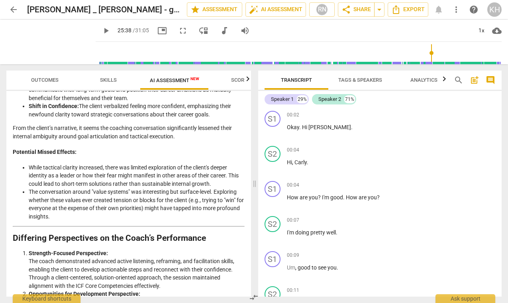
drag, startPoint x: 49, startPoint y: 147, endPoint x: 35, endPoint y: 225, distance: 78.5
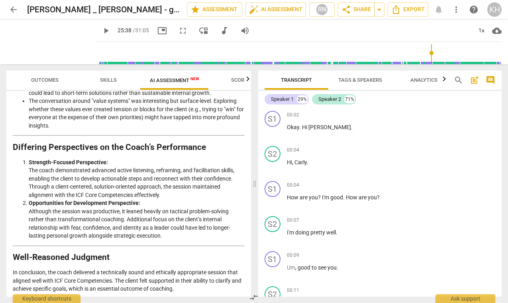
scroll to position [1027, 0]
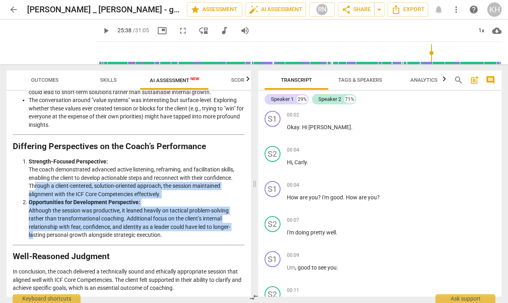
drag, startPoint x: 36, startPoint y: 182, endPoint x: 32, endPoint y: 234, distance: 51.9
click at [32, 234] on ol "Strength-Focused Perspective: The coach demonstrated advanced active listening,…" at bounding box center [129, 198] width 232 height 82
click at [32, 234] on li "Opportunities for Development Perspective: Although the session was productive,…" at bounding box center [137, 218] width 216 height 41
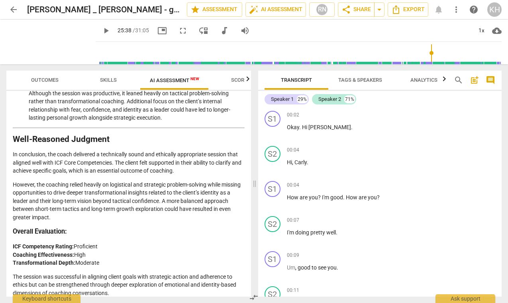
scroll to position [1151, 0]
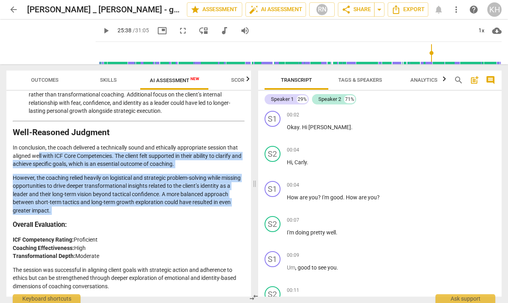
drag, startPoint x: 39, startPoint y: 152, endPoint x: 27, endPoint y: 214, distance: 63.7
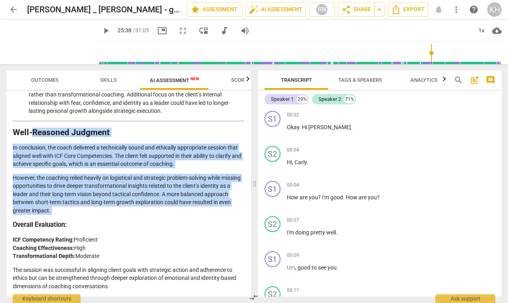
drag, startPoint x: 28, startPoint y: 216, endPoint x: 34, endPoint y: 130, distance: 85.8
click at [34, 130] on h2 "Well-Reasoned Judgment" at bounding box center [129, 132] width 232 height 8
drag, startPoint x: 31, startPoint y: 125, endPoint x: 16, endPoint y: 219, distance: 94.8
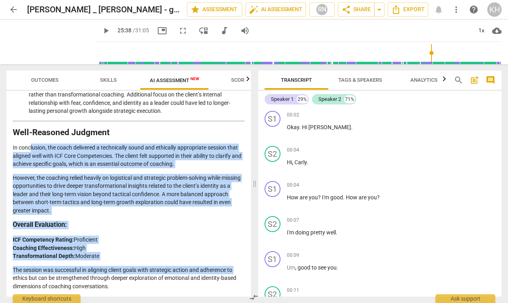
drag, startPoint x: 30, startPoint y: 147, endPoint x: 14, endPoint y: 278, distance: 131.6
click at [18, 267] on p "The session was successful in aligning client goals with strategic action and a…" at bounding box center [129, 278] width 232 height 25
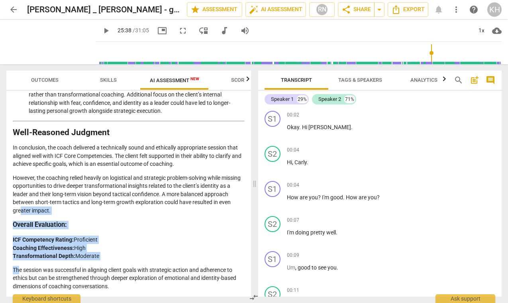
drag, startPoint x: 20, startPoint y: 270, endPoint x: 23, endPoint y: 201, distance: 68.9
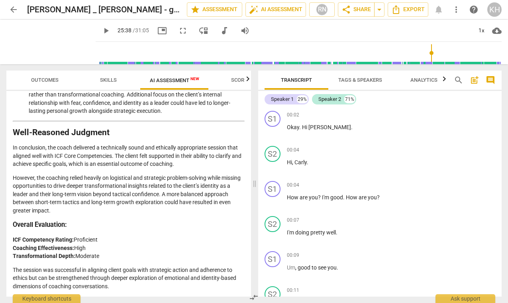
click at [25, 188] on p "However, the coaching relied heavily on logistical and strategic problem-solvin…" at bounding box center [129, 194] width 232 height 41
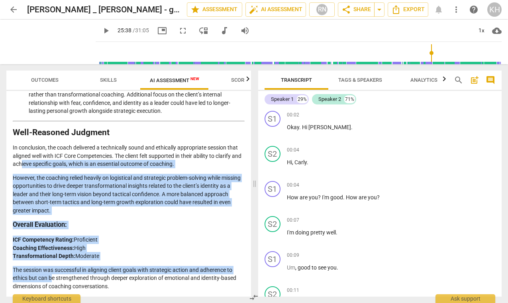
drag, startPoint x: 33, startPoint y: 158, endPoint x: 52, endPoint y: 274, distance: 116.6
click at [52, 274] on p "The session was successful in aligning client goals with strategic action and a…" at bounding box center [129, 278] width 232 height 25
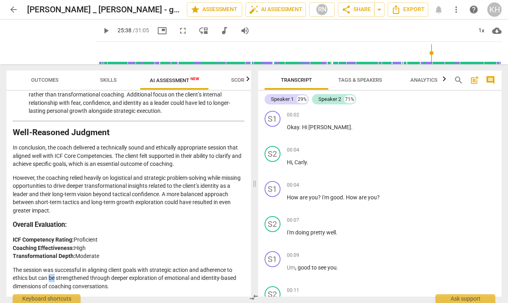
click at [52, 274] on p "The session was successful in aligning client goals with strategic action and a…" at bounding box center [129, 278] width 232 height 25
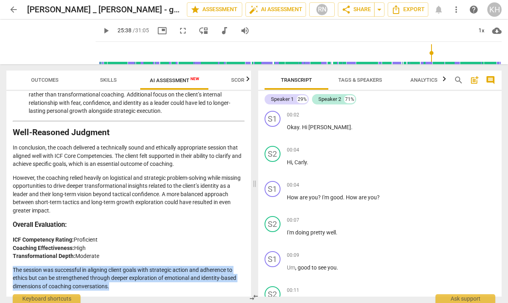
click at [52, 274] on p "The session was successful in aligning client goals with strategic action and a…" at bounding box center [129, 278] width 232 height 25
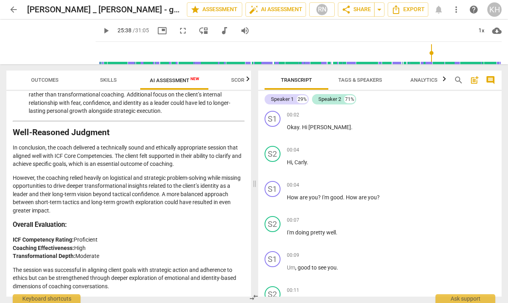
click at [60, 250] on strong "Coaching Effectiveness:" at bounding box center [43, 247] width 61 height 6
click at [63, 251] on p "ICF Competency Rating: Proficient Coaching Effectiveness: High Transformational…" at bounding box center [129, 247] width 232 height 25
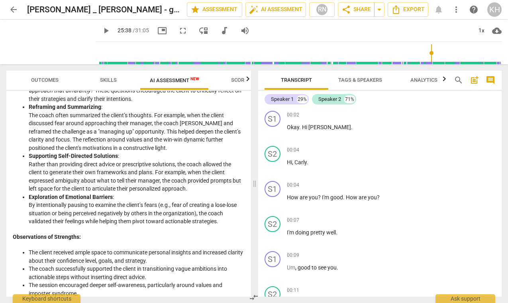
scroll to position [0, 0]
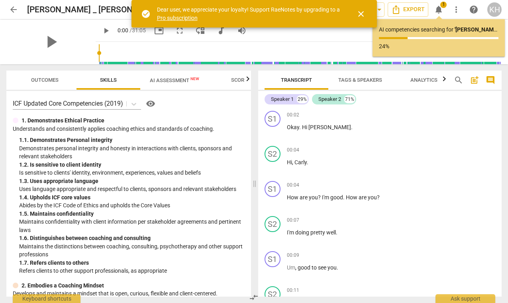
click at [359, 15] on span "close" at bounding box center [361, 14] width 10 height 10
